Goal: Transaction & Acquisition: Subscribe to service/newsletter

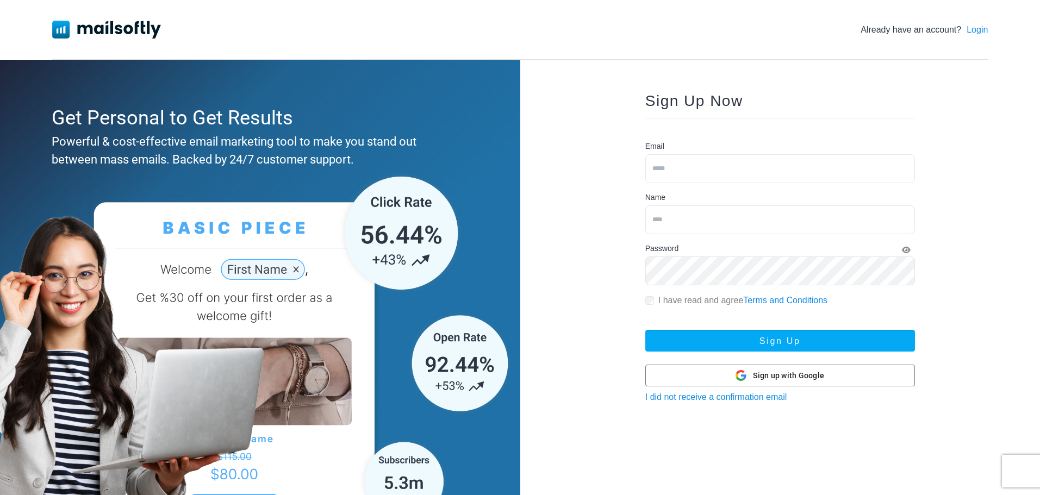
click at [709, 175] on input "email" at bounding box center [781, 168] width 270 height 29
type input "**********"
type input "*"
type input "**********"
click at [646, 330] on button "Sign Up" at bounding box center [781, 341] width 270 height 22
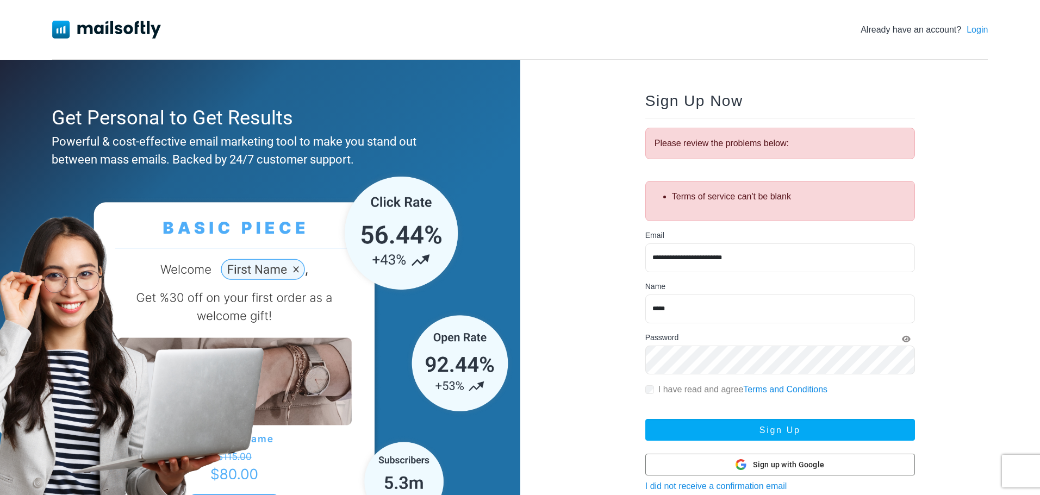
scroll to position [54, 0]
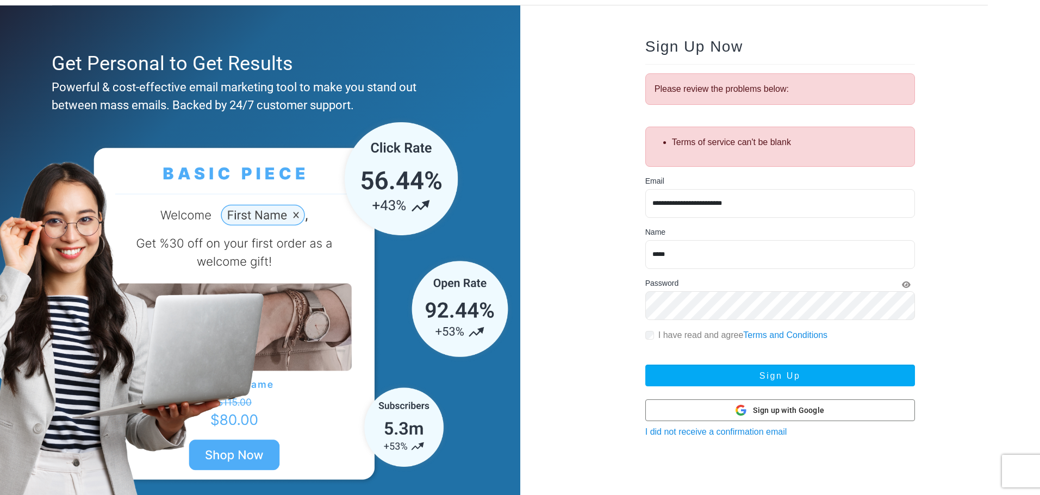
click at [654, 333] on div "I have read and agree Terms and Conditions Terms of service can't be blank" at bounding box center [781, 335] width 270 height 13
click at [699, 372] on button "Sign Up" at bounding box center [781, 376] width 270 height 22
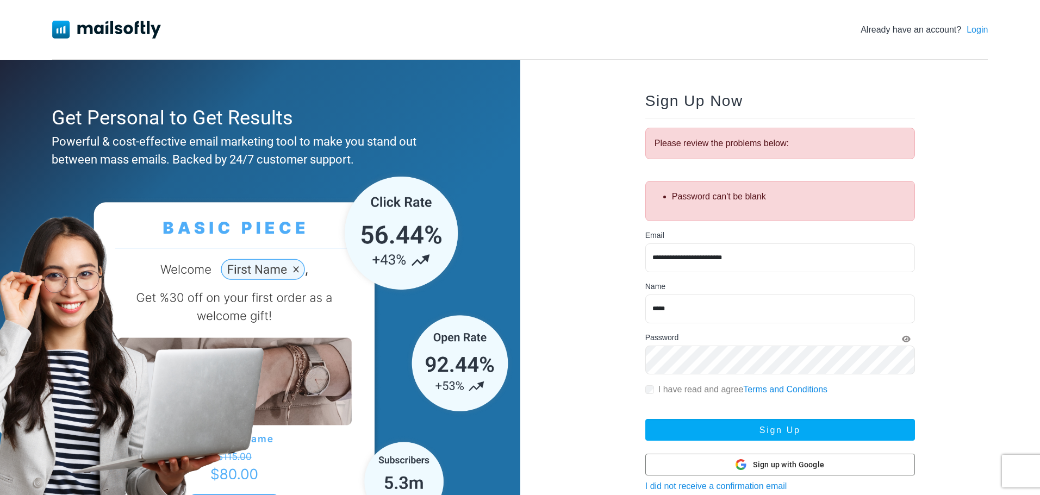
scroll to position [54, 0]
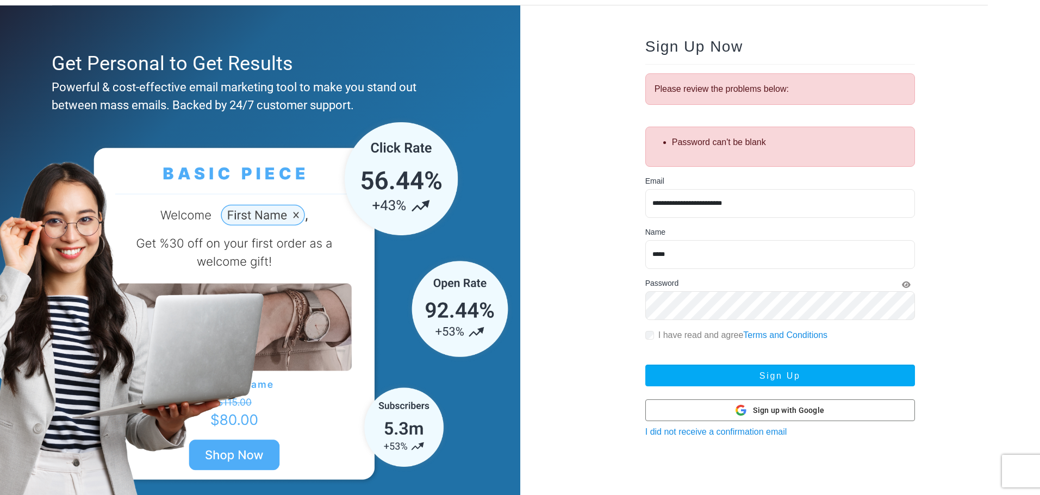
click at [646, 365] on button "Sign Up" at bounding box center [781, 376] width 270 height 22
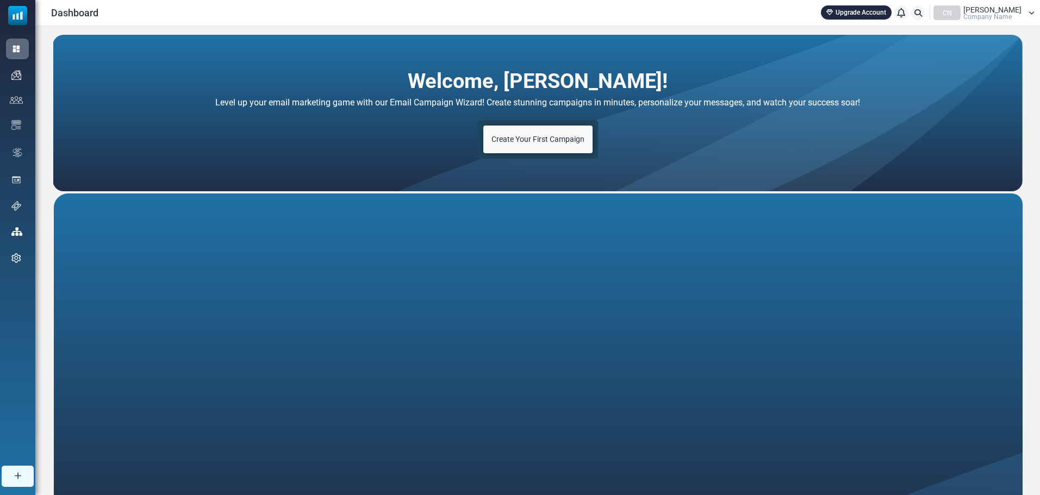
scroll to position [104, 0]
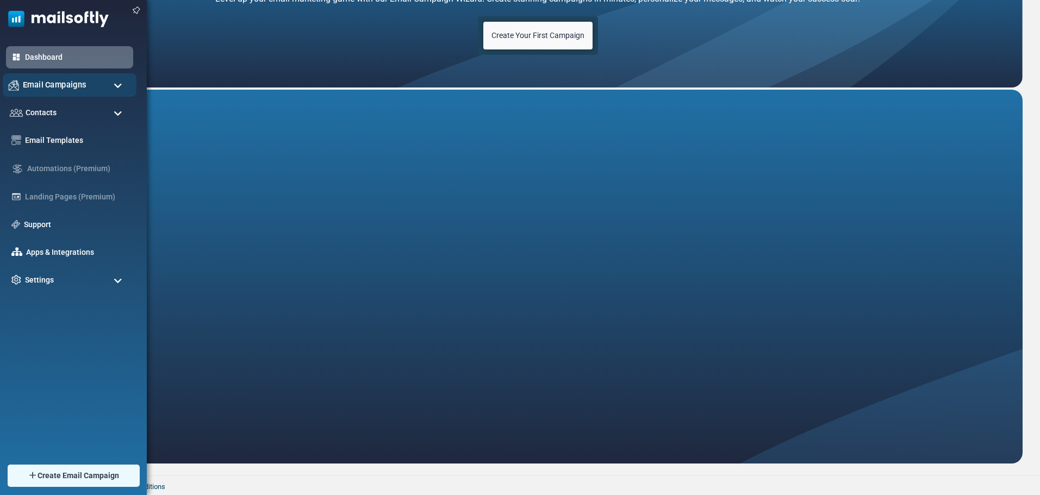
click at [73, 88] on span "Email Campaigns" at bounding box center [55, 85] width 64 height 12
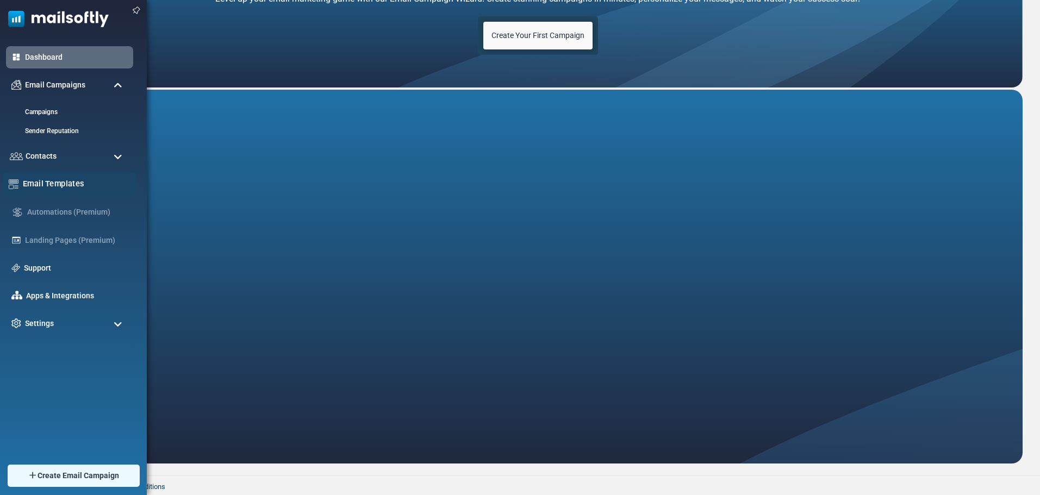
click at [63, 185] on link "Email Templates" at bounding box center [77, 184] width 108 height 12
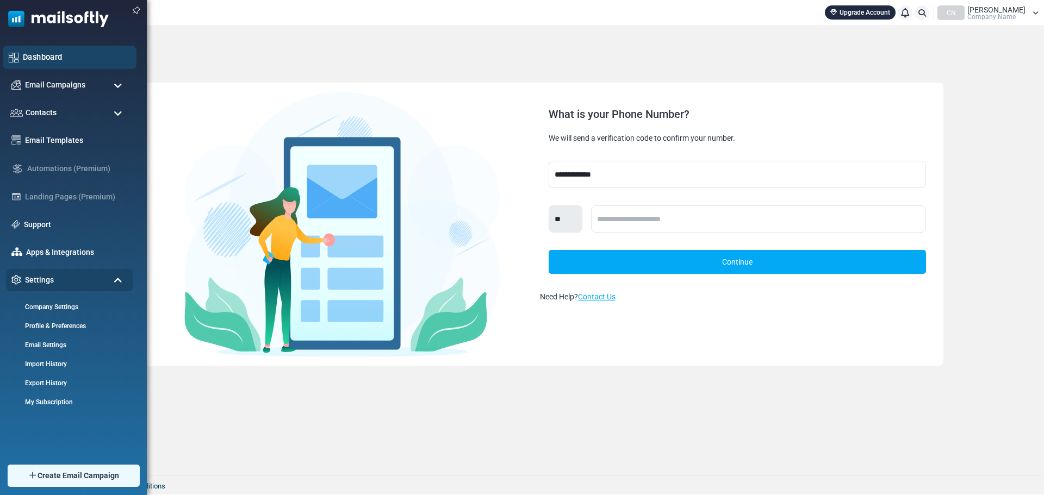
click at [54, 52] on link "Dashboard" at bounding box center [77, 57] width 108 height 12
